Goal: Information Seeking & Learning: Learn about a topic

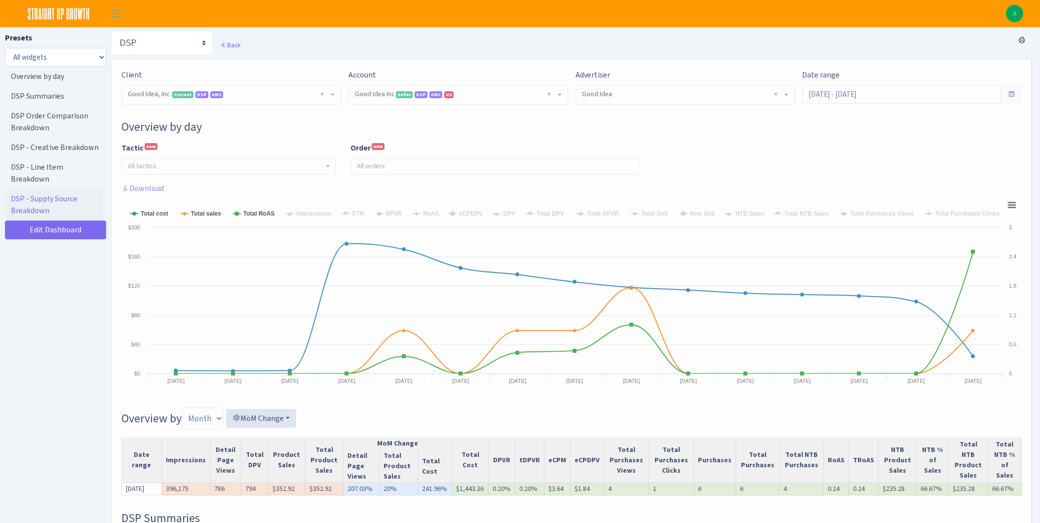
select select "2070955144202371"
select select "583876565419656403"
select select
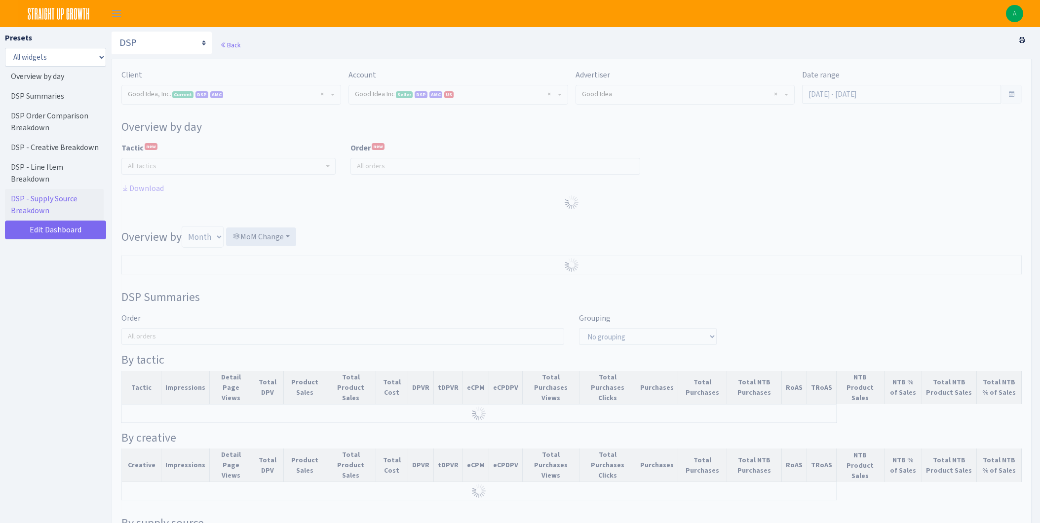
select select "2070955144202371"
select select "583876565419656403"
select select
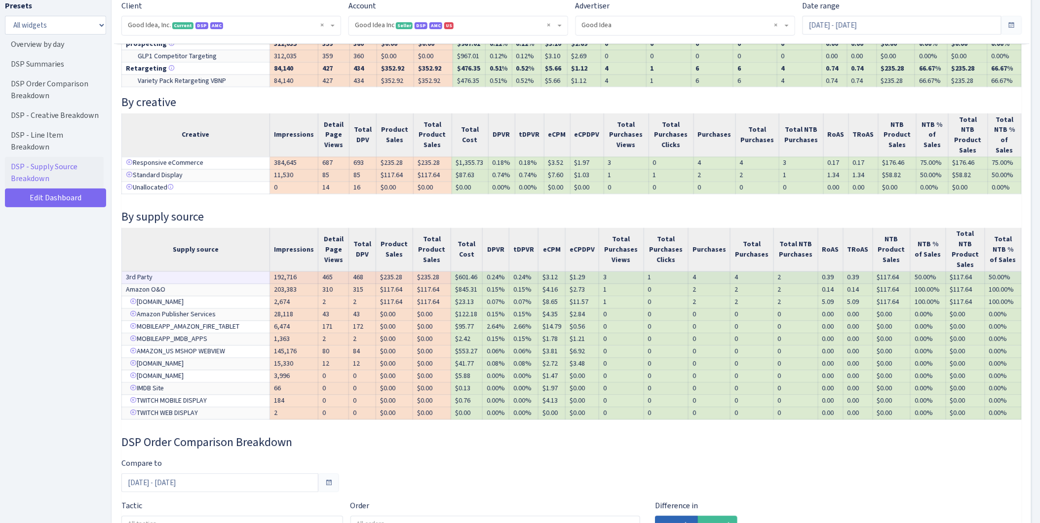
scroll to position [603, 0]
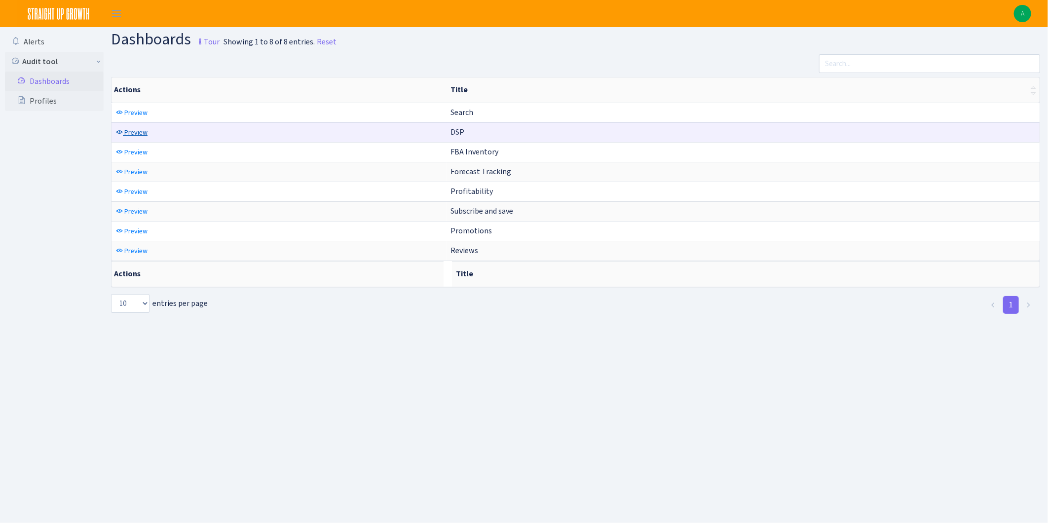
click at [130, 134] on span "Preview" at bounding box center [135, 132] width 23 height 9
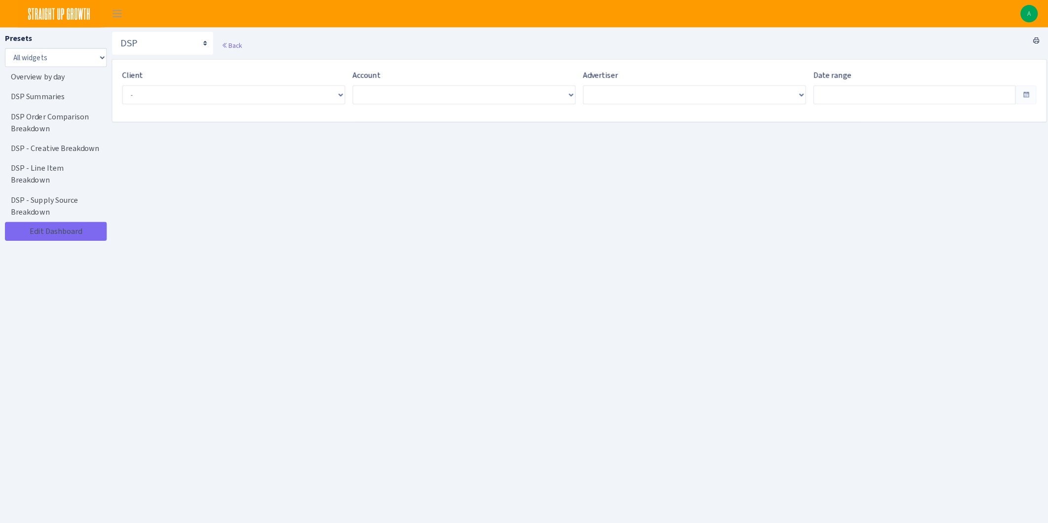
type input "Aug 13, 2025 - Sep 11, 2025"
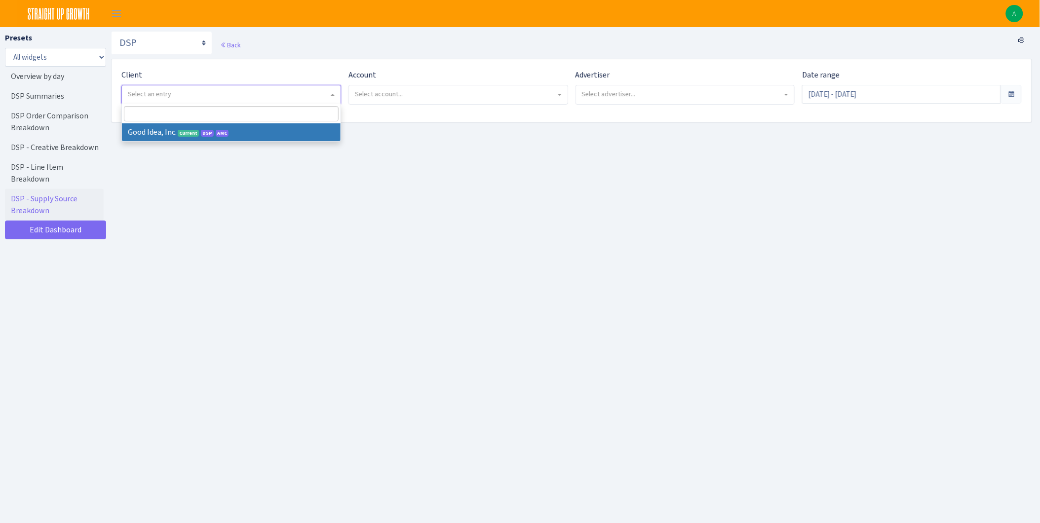
click at [211, 90] on span "Select an entry" at bounding box center [228, 94] width 201 height 10
select select "200"
select select
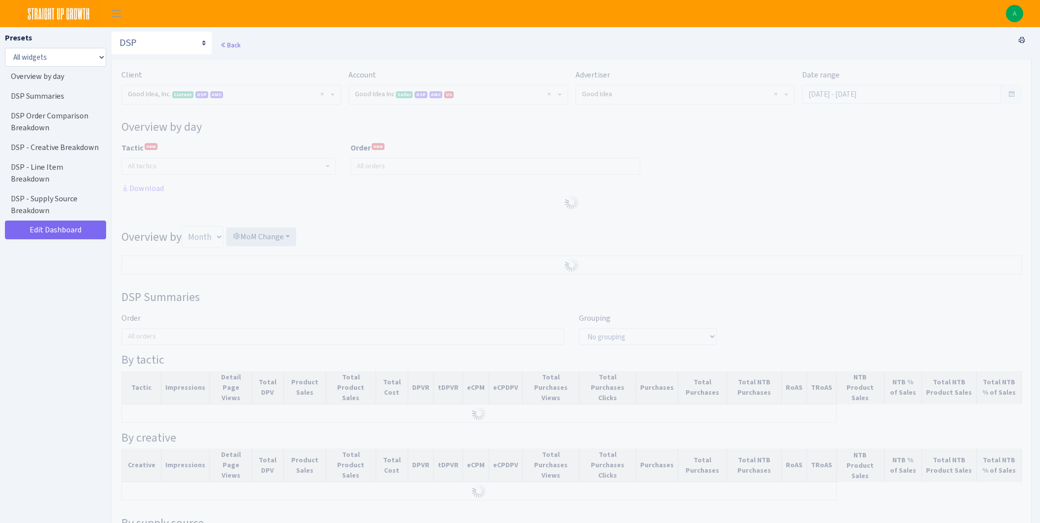
select select "2070955144202371"
select select "583876565419656403"
select select
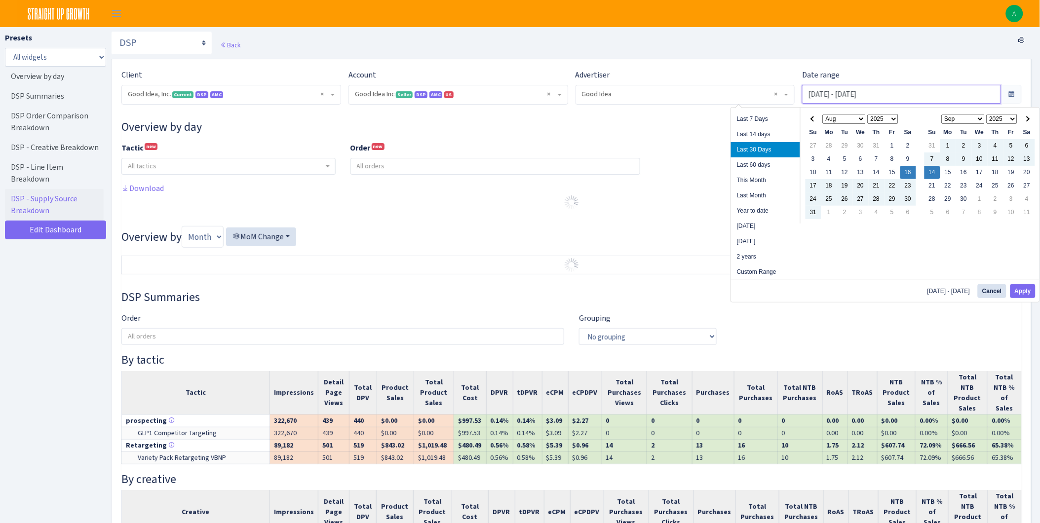
click at [845, 92] on input "Aug 16, 2025 - Sep 14, 2025" at bounding box center [901, 94] width 199 height 19
click at [813, 120] on span at bounding box center [813, 118] width 5 height 5
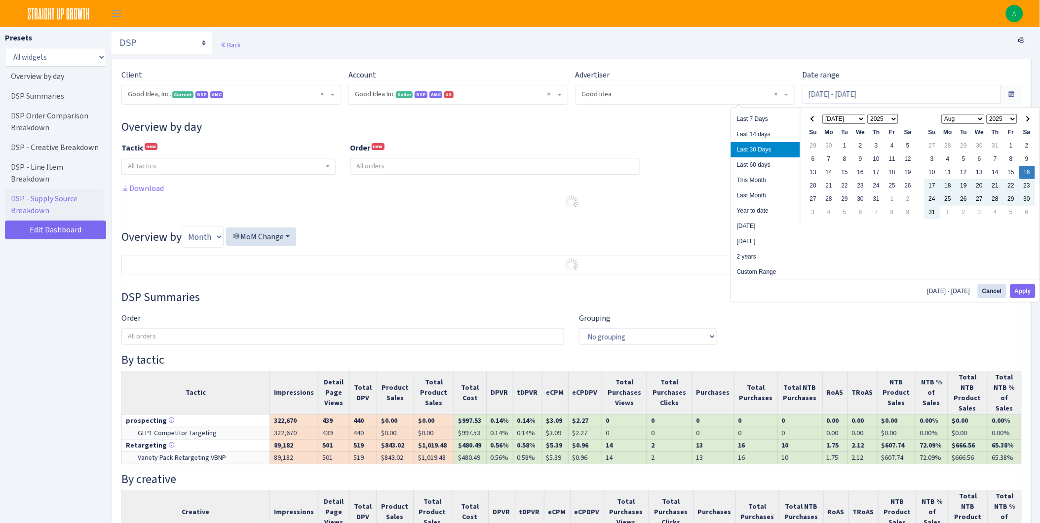
click at [813, 120] on span at bounding box center [813, 118] width 5 height 5
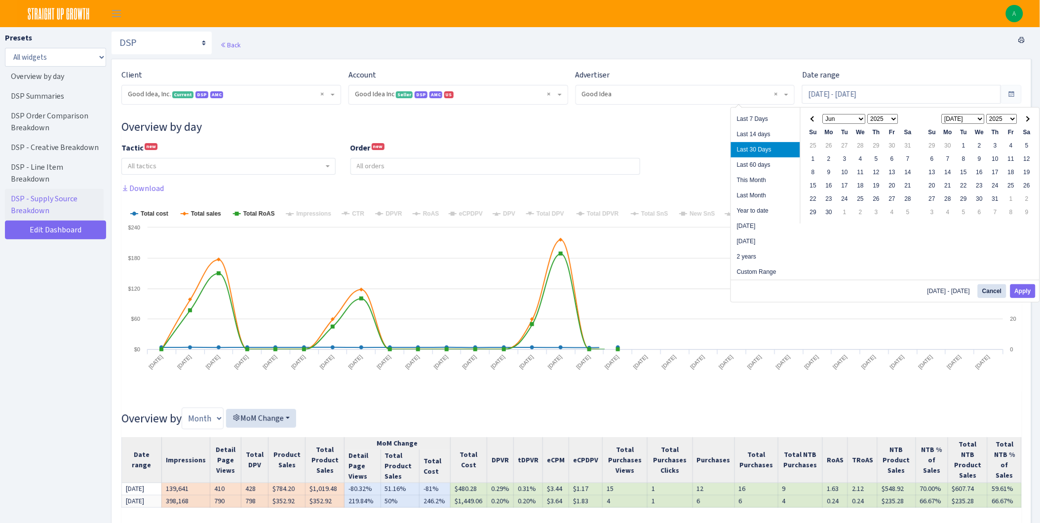
click at [813, 120] on span at bounding box center [813, 118] width 5 height 5
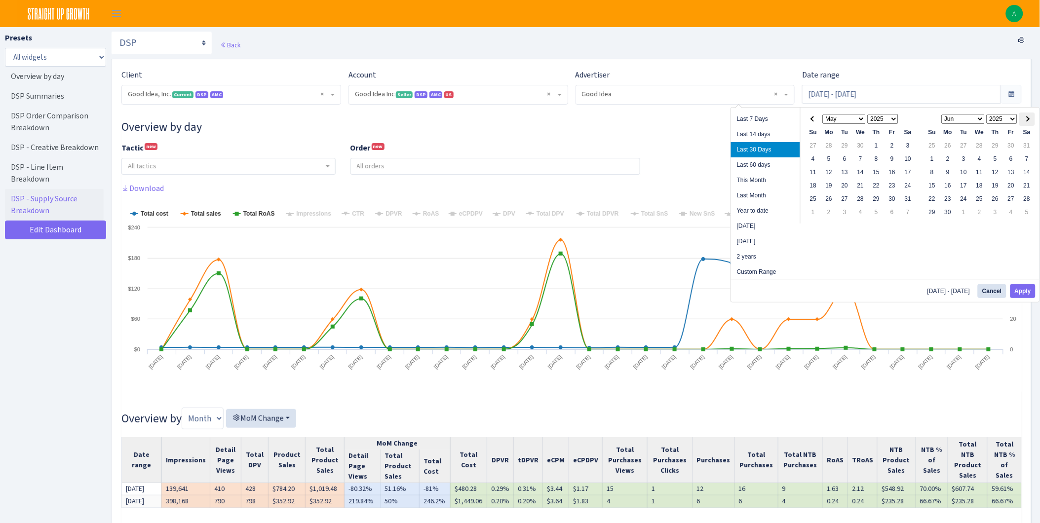
click at [1031, 119] on th at bounding box center [1027, 119] width 16 height 13
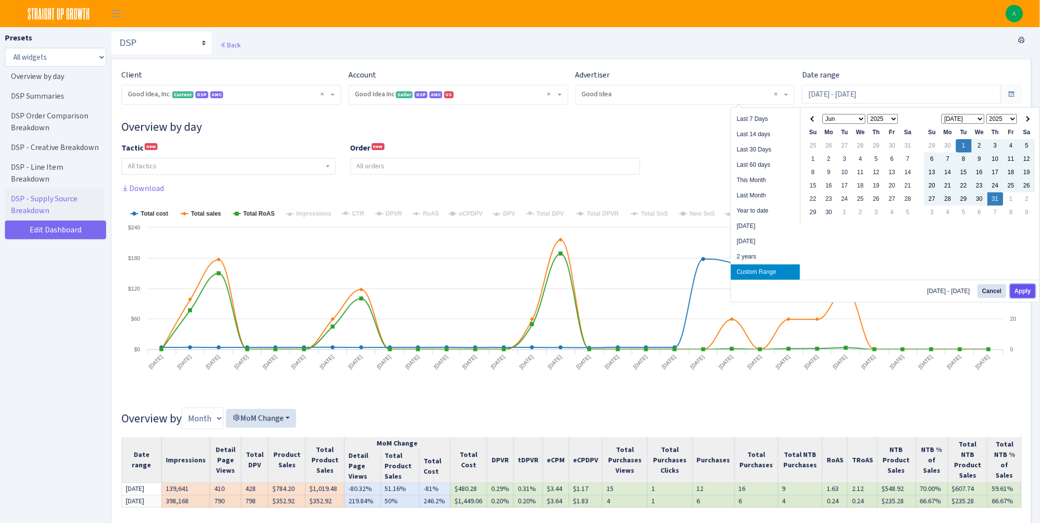
click at [1024, 287] on button "Apply" at bounding box center [1022, 291] width 25 height 14
type input "[DATE] - [DATE]"
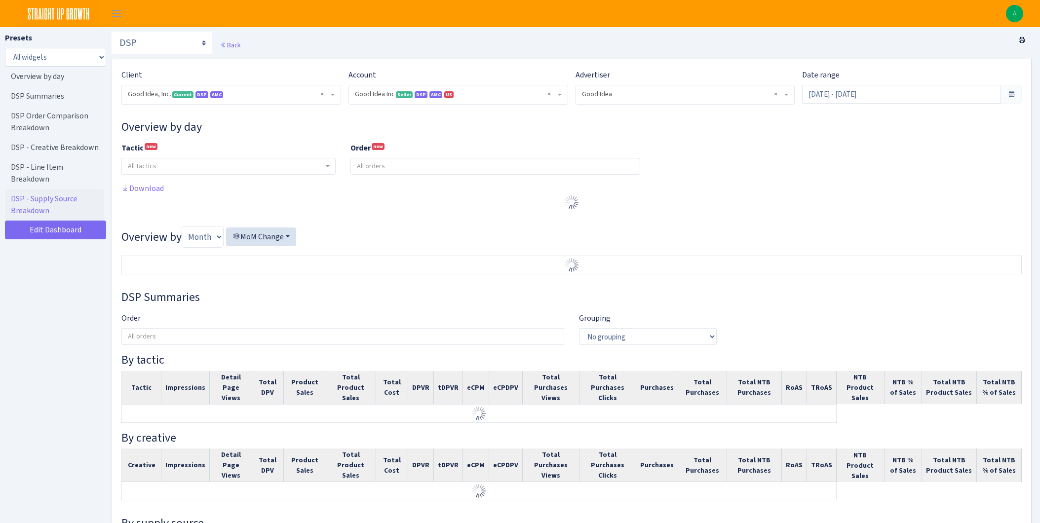
select select "2070955144202371"
select select "583876565419656403"
select select
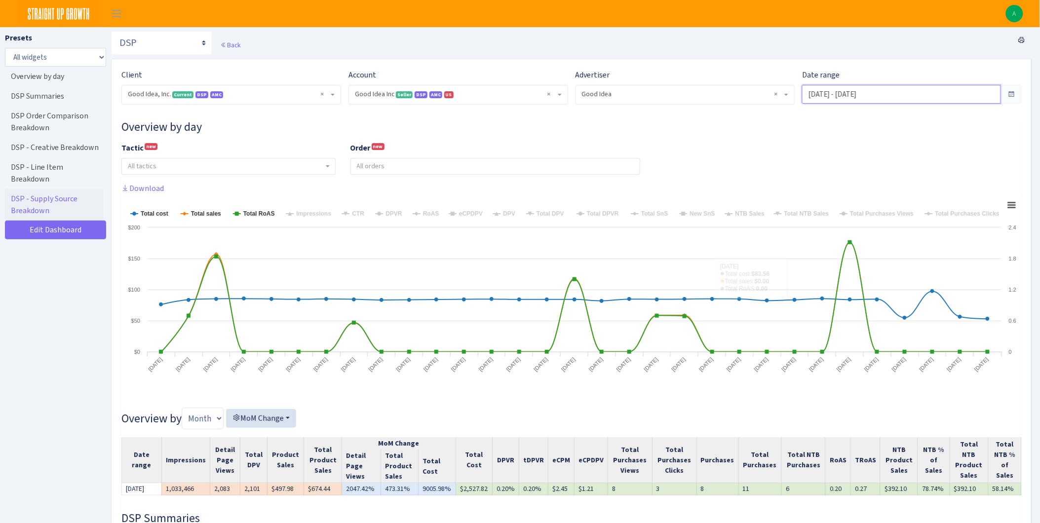
click at [953, 87] on input "Jul 1, 2025 - Jul 31, 2025" at bounding box center [901, 94] width 199 height 19
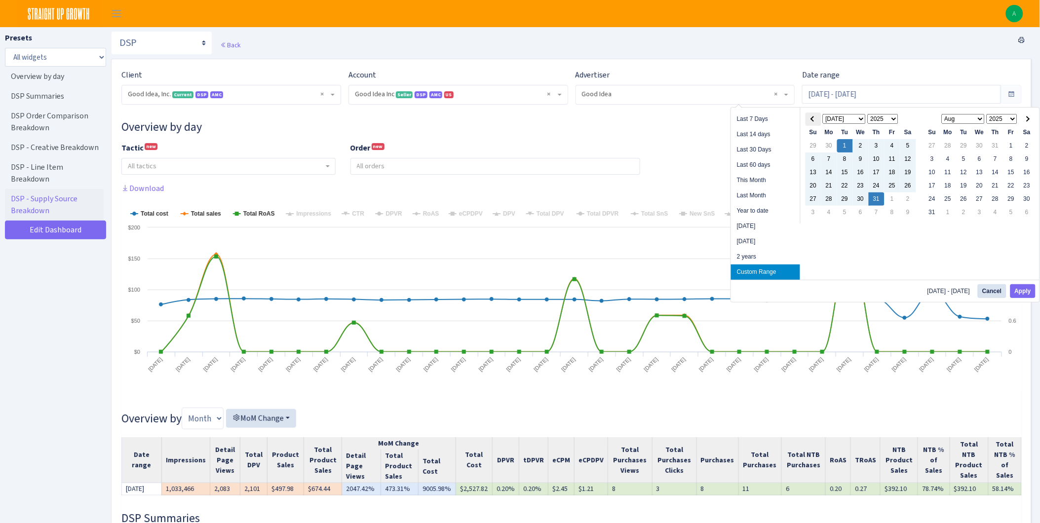
click at [813, 119] on span at bounding box center [813, 118] width 5 height 5
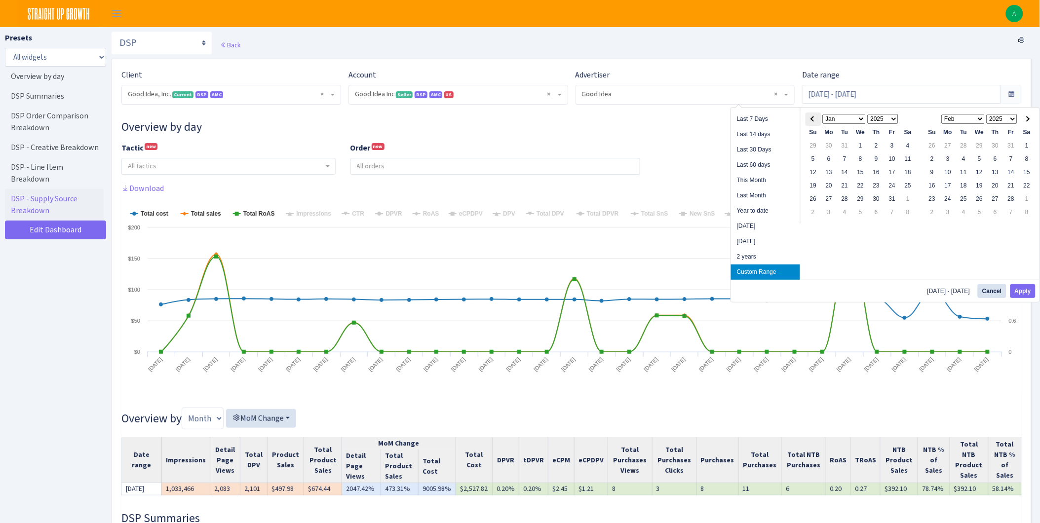
click at [814, 119] on span at bounding box center [813, 118] width 5 height 5
click at [1020, 119] on th at bounding box center [1027, 119] width 16 height 13
click at [763, 270] on li "Custom Range" at bounding box center [765, 272] width 69 height 15
click at [765, 277] on li "Custom Range" at bounding box center [765, 272] width 69 height 15
click at [1026, 119] on span at bounding box center [1026, 118] width 5 height 5
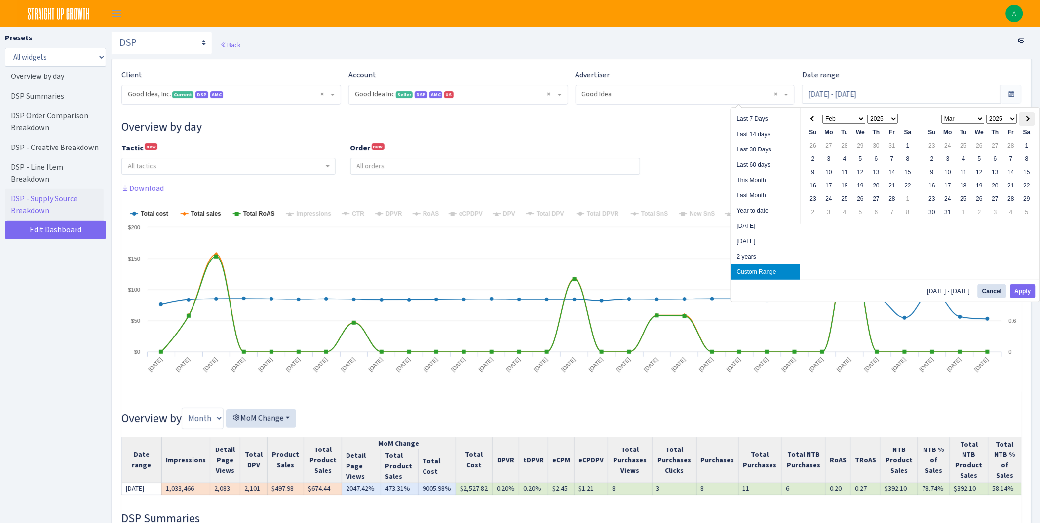
click at [1024, 119] on span at bounding box center [1026, 118] width 5 height 5
click at [754, 168] on li "Last 60 days" at bounding box center [765, 164] width 69 height 15
type input "Jul 17, 2025 - Sep 14, 2025"
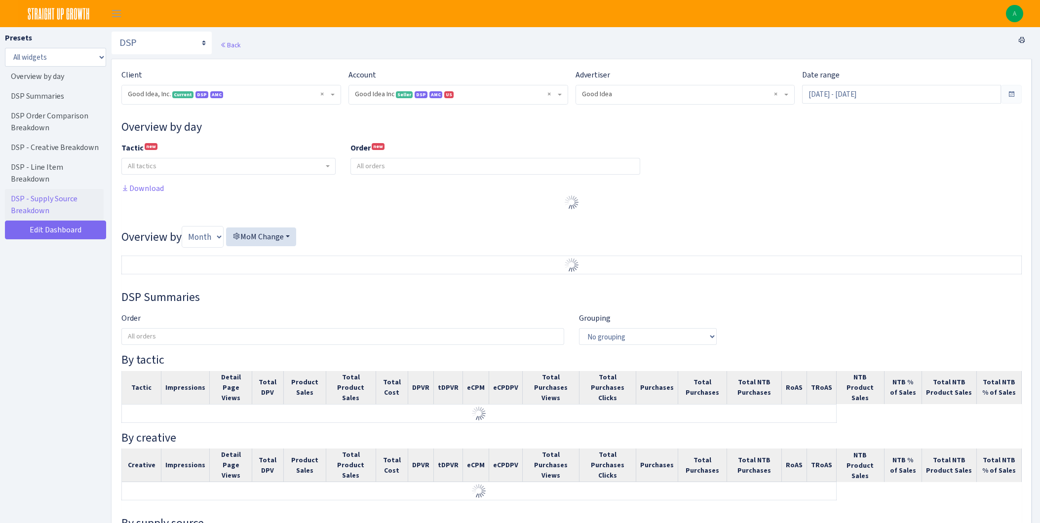
select select "2070955144202371"
select select "583876565419656403"
select select
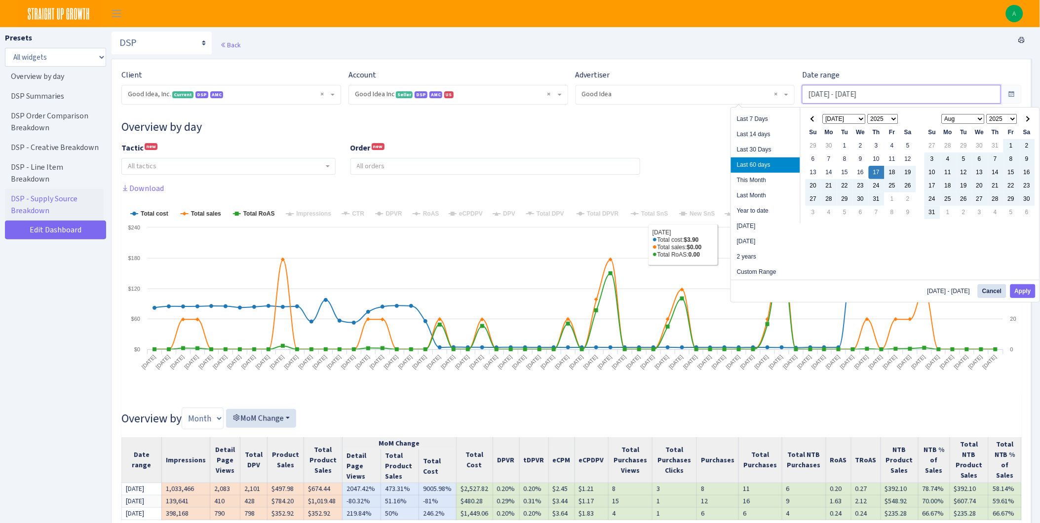
click at [868, 91] on input "Jul 17, 2025 - Sep 14, 2025" at bounding box center [901, 94] width 199 height 19
click at [778, 269] on li "Custom Range" at bounding box center [765, 272] width 69 height 15
click at [768, 274] on li "Custom Range" at bounding box center [765, 272] width 69 height 15
click at [746, 268] on li "Custom Range" at bounding box center [765, 272] width 69 height 15
click at [814, 121] on th at bounding box center [814, 119] width 16 height 13
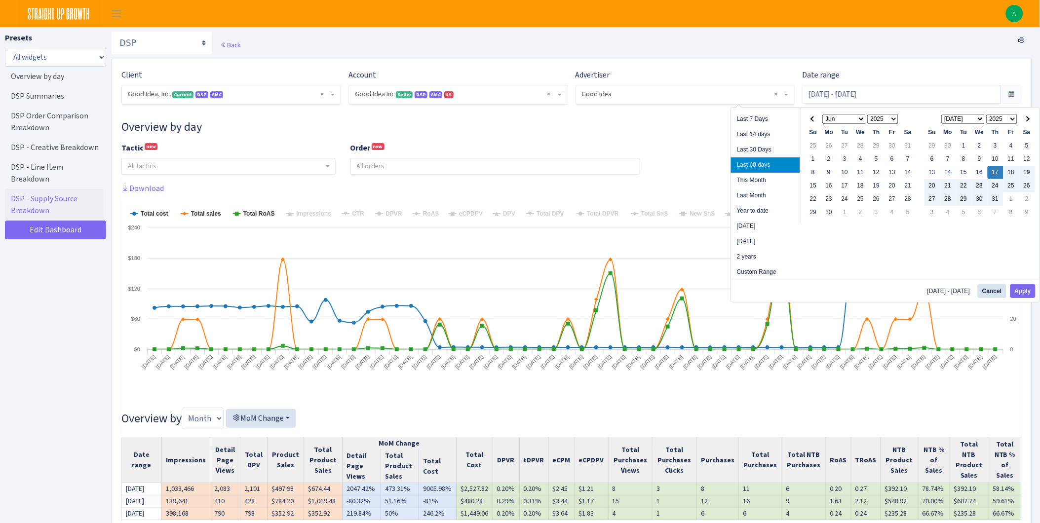
click at [814, 121] on th at bounding box center [814, 119] width 16 height 13
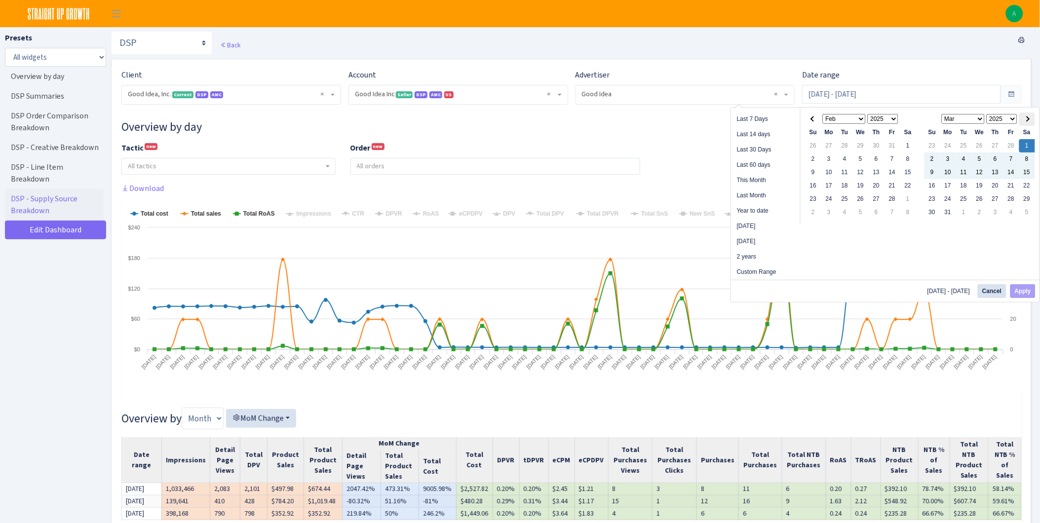
click at [1030, 116] on th at bounding box center [1027, 119] width 16 height 13
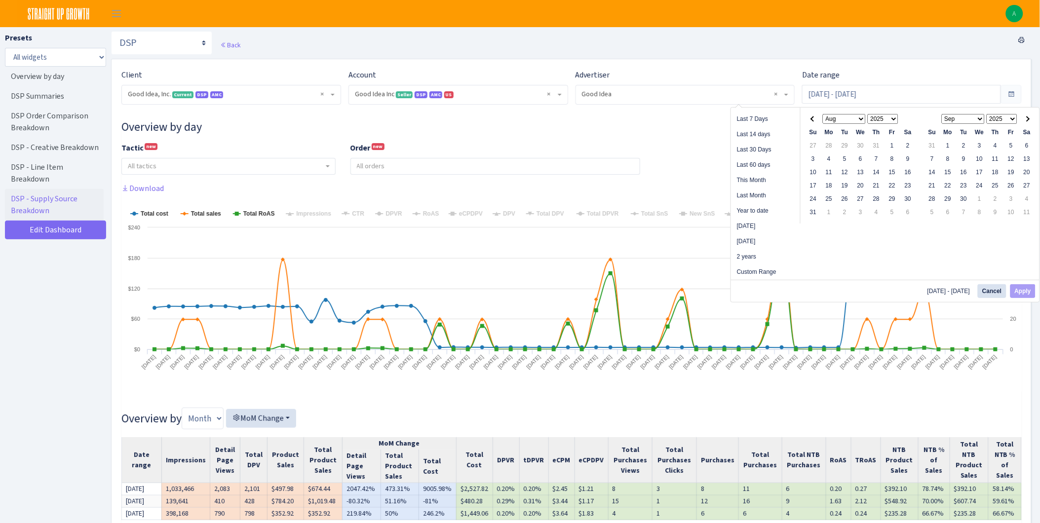
click at [1030, 116] on th at bounding box center [1027, 119] width 16 height 13
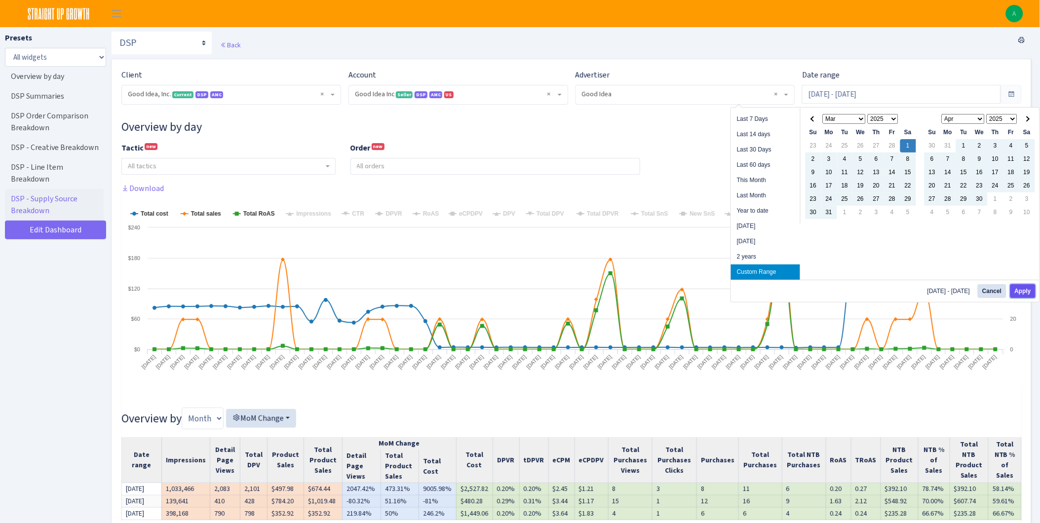
click at [1027, 295] on button "Apply" at bounding box center [1022, 291] width 25 height 14
type input "Mar 1, 2025 - Sep 15, 2025"
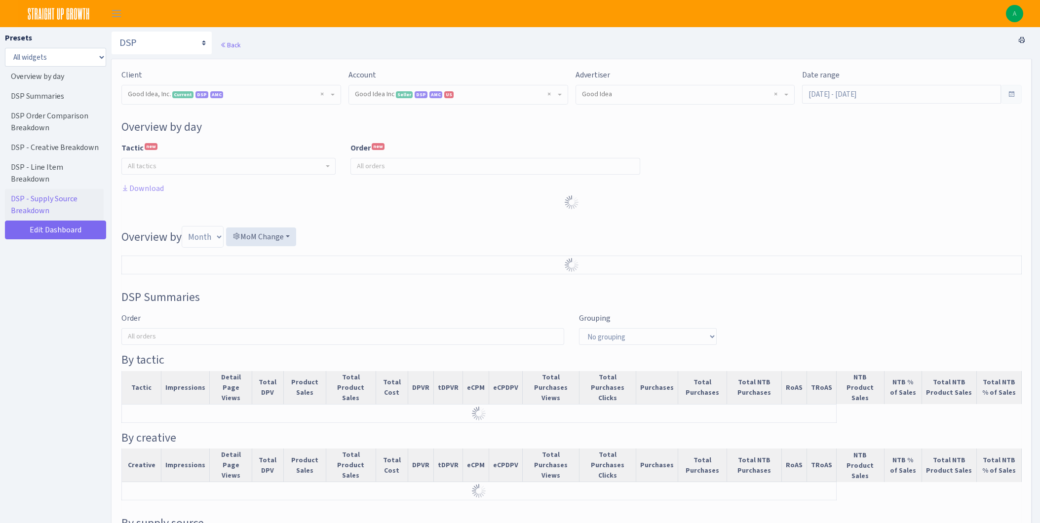
select select "2070955144202371"
select select "583876565419656403"
select select
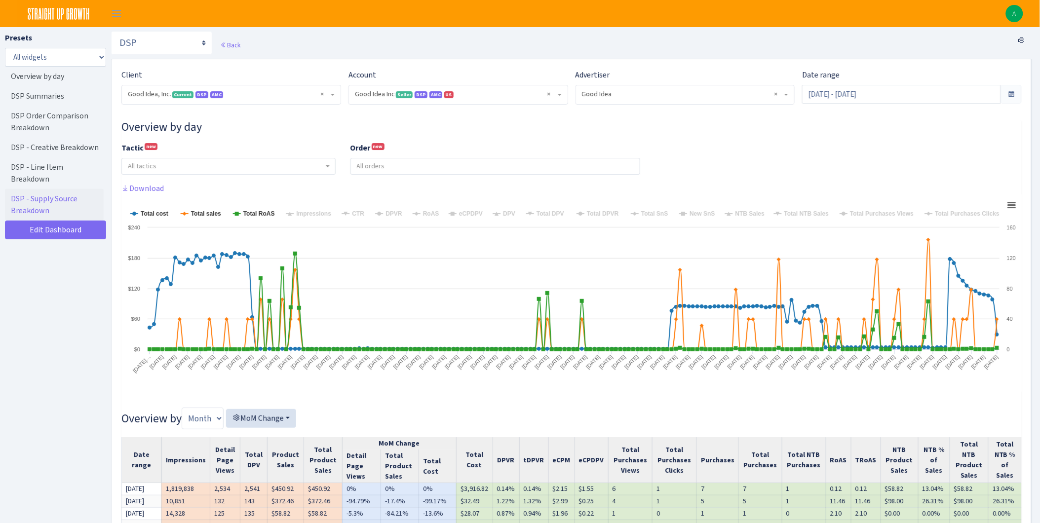
click at [41, 13] on img at bounding box center [59, 13] width 82 height 27
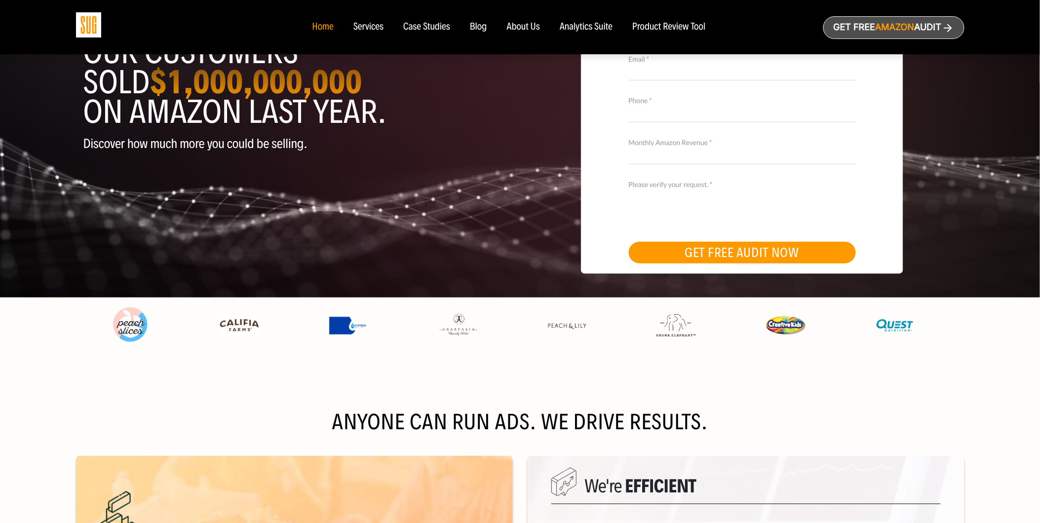
scroll to position [164, 0]
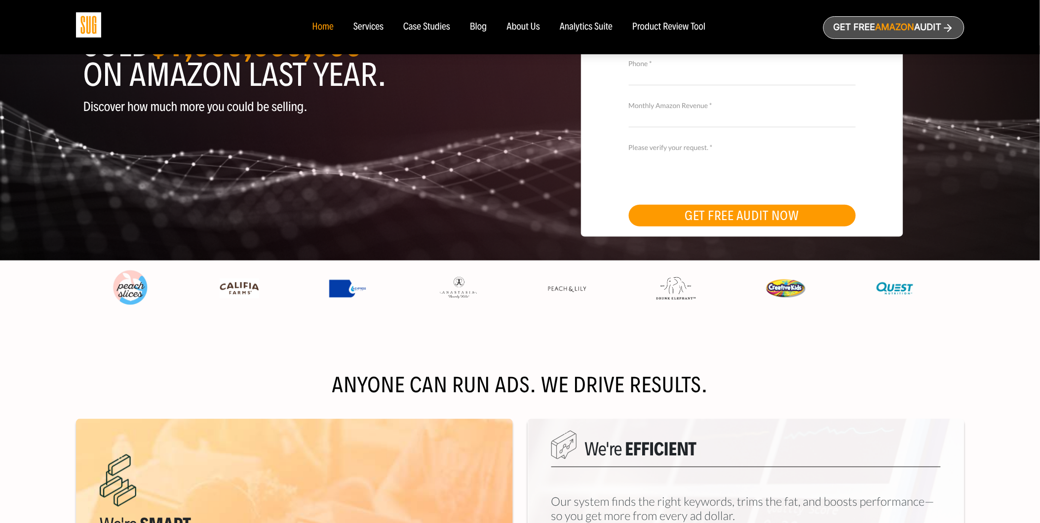
click at [351, 288] on img at bounding box center [348, 289] width 39 height 18
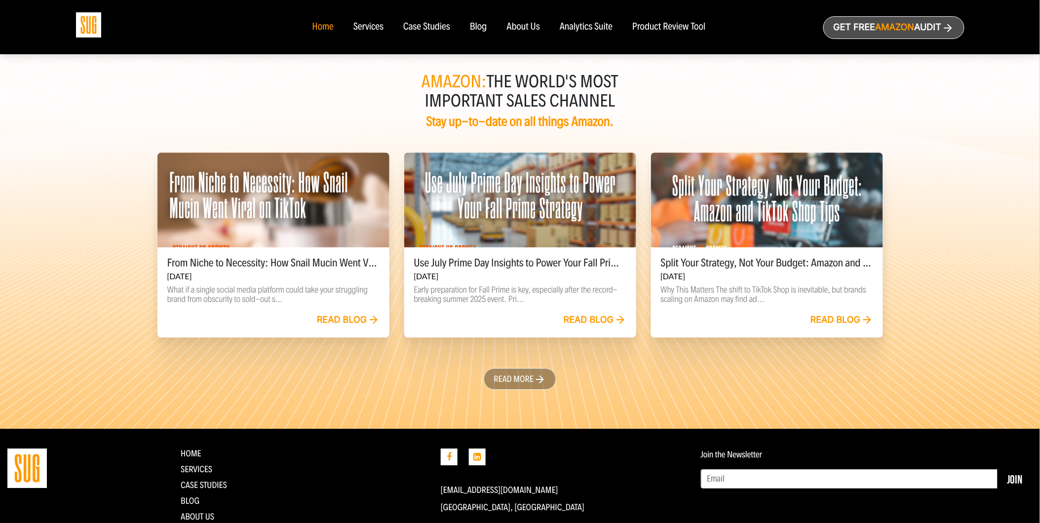
scroll to position [2225, 0]
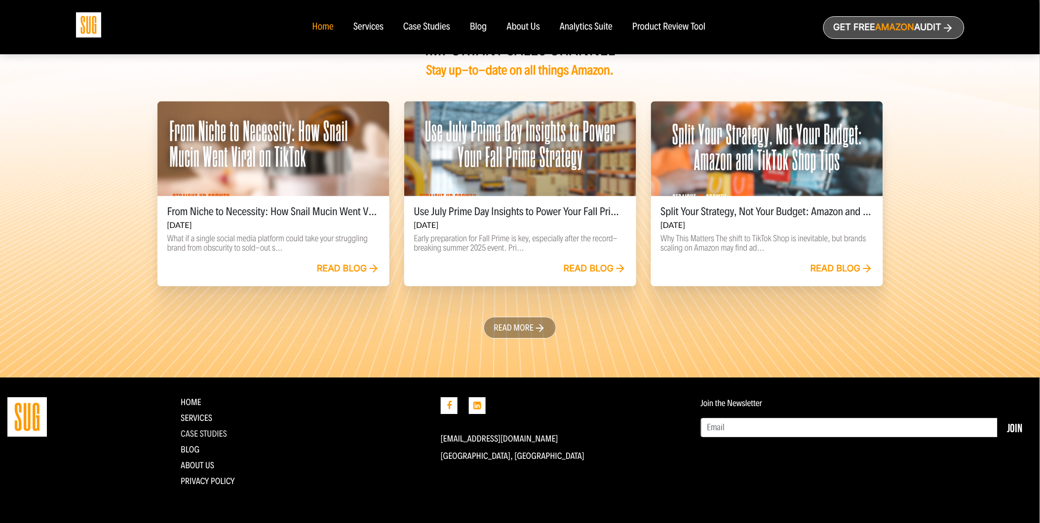
click at [209, 429] on link "CASE STUDIES" at bounding box center [204, 433] width 46 height 11
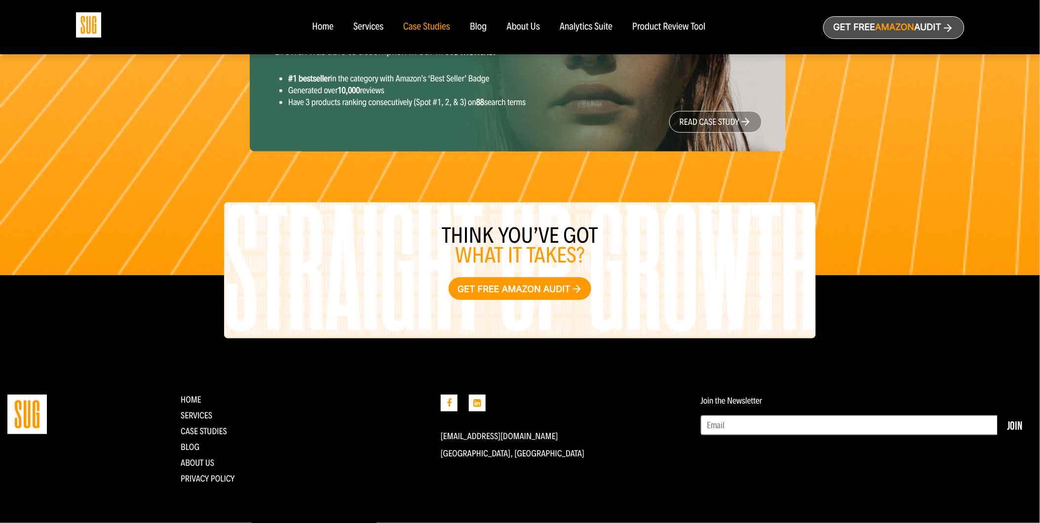
scroll to position [1486, 0]
click at [205, 457] on ul "Home Services CASE STUDIES Blog About Us Privacy Policy" at bounding box center [303, 439] width 245 height 89
click at [205, 461] on link "About Us" at bounding box center [198, 463] width 34 height 11
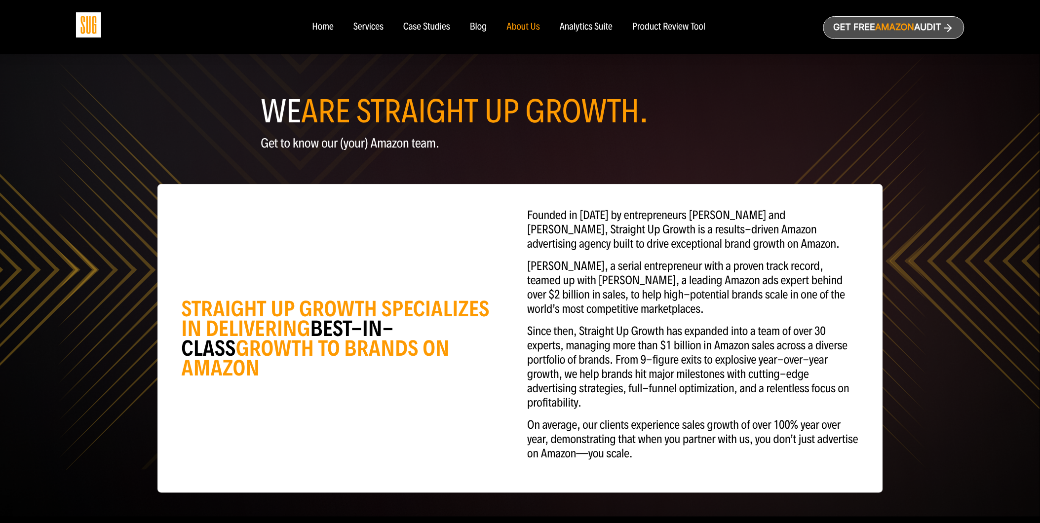
click at [352, 28] on ul "Home Services Case Studies" at bounding box center [508, 27] width 413 height 11
click at [362, 28] on div "Services" at bounding box center [368, 27] width 30 height 11
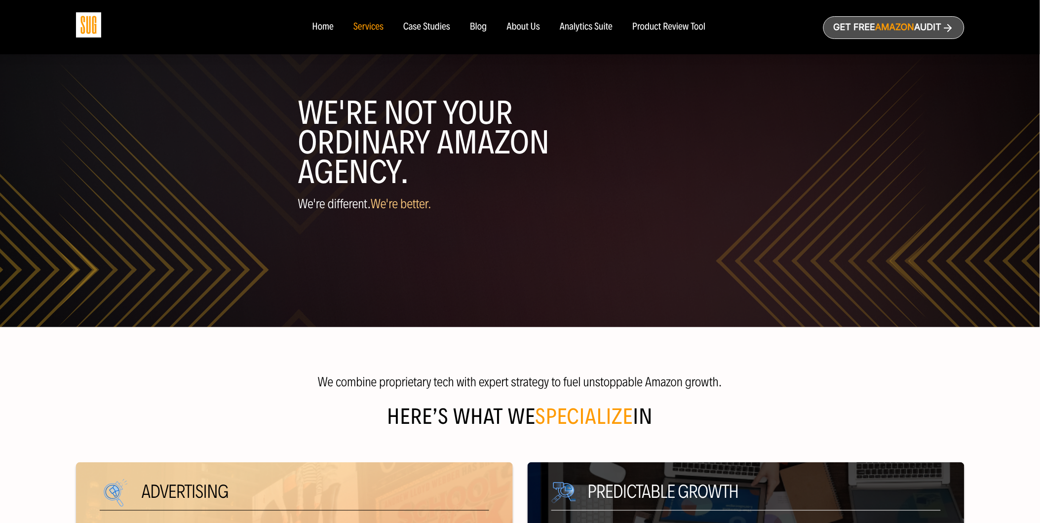
click at [324, 25] on div "Home" at bounding box center [322, 27] width 21 height 11
